Goal: Transaction & Acquisition: Purchase product/service

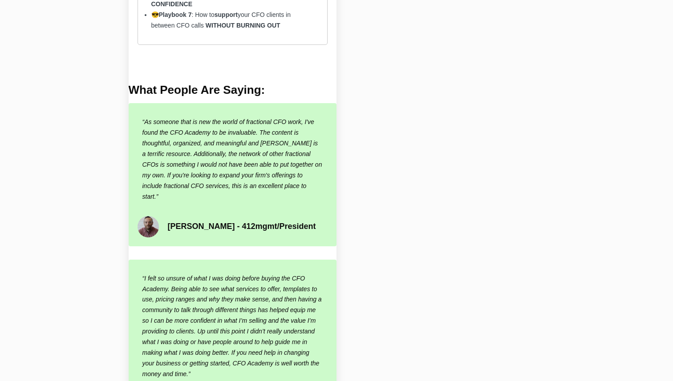
scroll to position [596, 0]
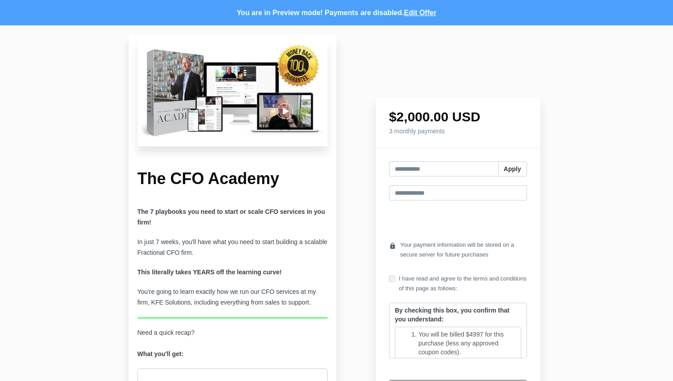
click at [430, 117] on h1 "$2,000.00 USD" at bounding box center [458, 116] width 138 height 13
